Goal: Information Seeking & Learning: Understand process/instructions

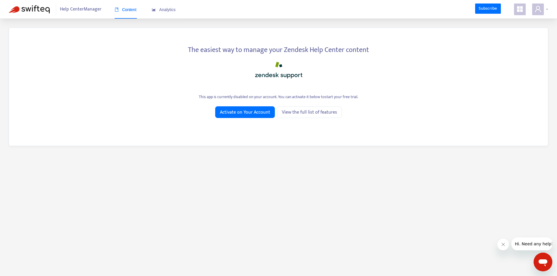
click at [543, 11] on span at bounding box center [538, 10] width 12 height 12
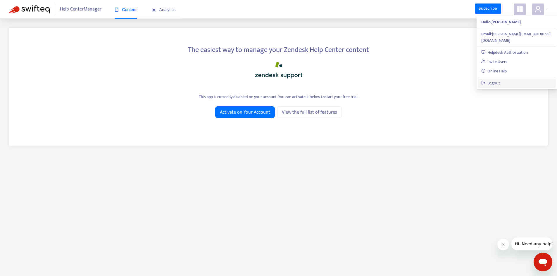
click at [500, 80] on link "Logout" at bounding box center [490, 83] width 19 height 7
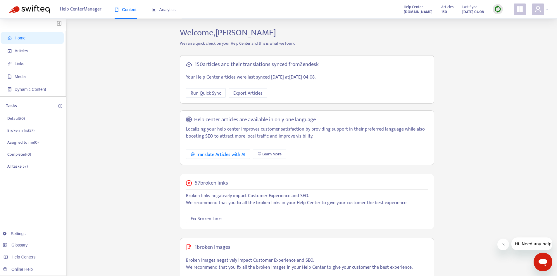
click at [547, 7] on div at bounding box center [540, 10] width 16 height 12
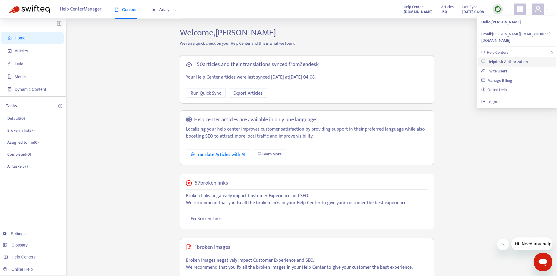
click at [523, 58] on link "Helpdesk Authorization" at bounding box center [504, 61] width 47 height 7
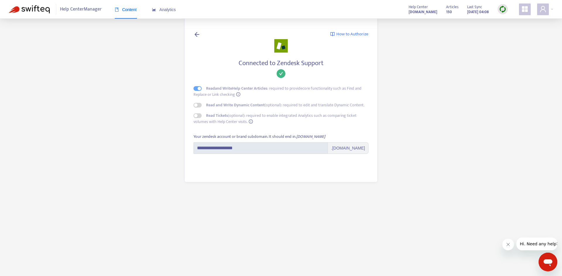
click at [491, 63] on main "**********" at bounding box center [281, 138] width 562 height 276
click at [410, 11] on strong "careersandenterprise.zendesk.com" at bounding box center [422, 12] width 29 height 6
click at [129, 10] on span "Content" at bounding box center [126, 9] width 22 height 5
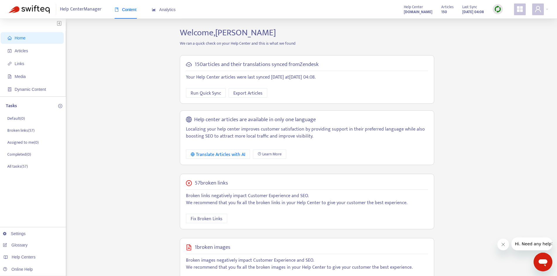
click at [427, 134] on p "Localizing your help center improves customer satisfaction by providing support…" at bounding box center [307, 133] width 242 height 14
click at [36, 51] on span "Articles" at bounding box center [33, 51] width 51 height 12
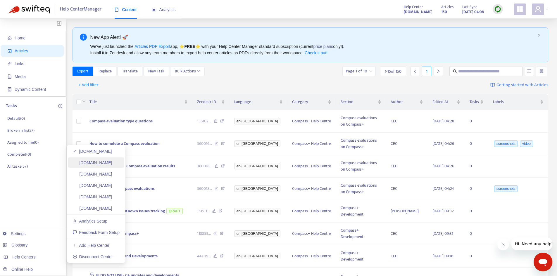
click at [102, 161] on link "cec-compass.zendesk.com" at bounding box center [92, 163] width 39 height 5
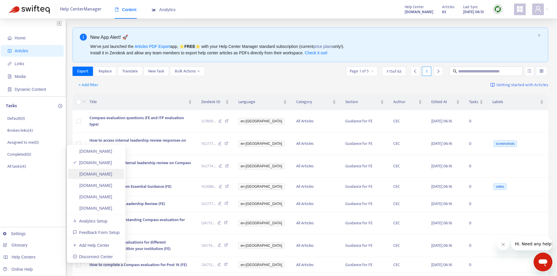
click at [112, 175] on link "cec-eanr.zendesk.com" at bounding box center [92, 174] width 39 height 5
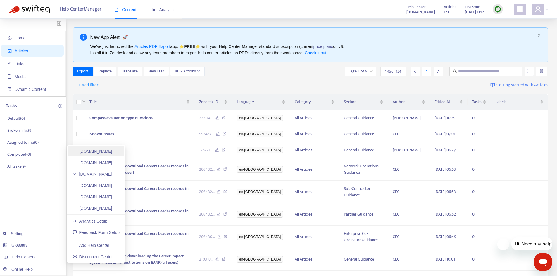
click at [112, 153] on link "careersandenterprise.zendesk.com" at bounding box center [92, 151] width 39 height 5
